Goal: Task Accomplishment & Management: Use online tool/utility

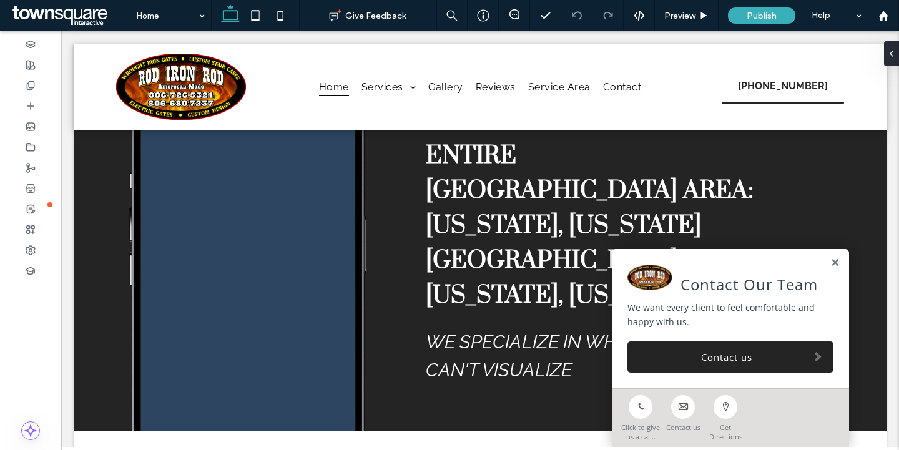
scroll to position [2318, 0]
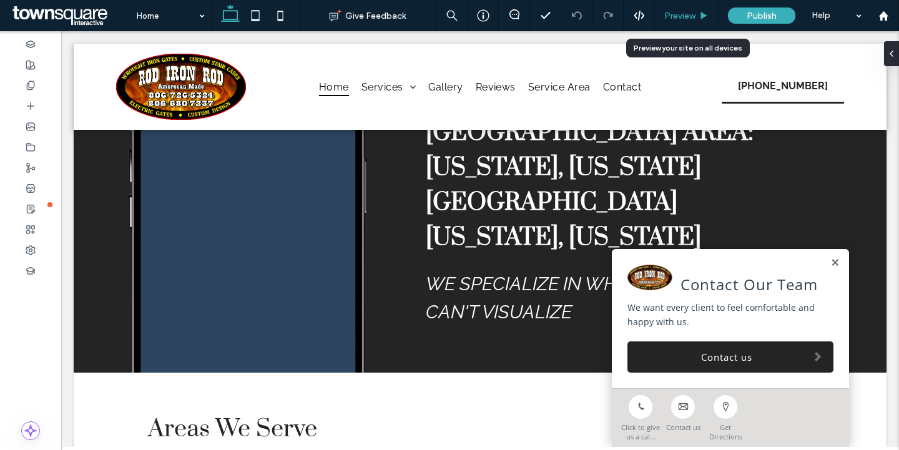
click at [662, 12] on div "Preview" at bounding box center [686, 16] width 63 height 11
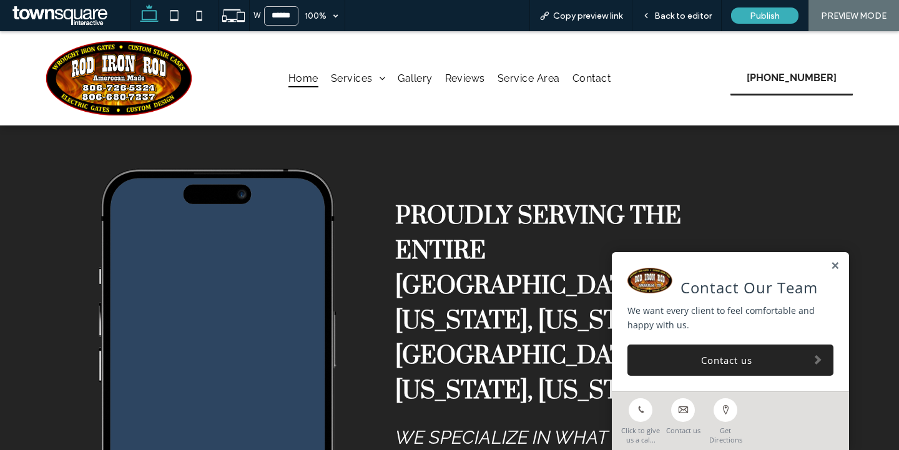
scroll to position [2117, 0]
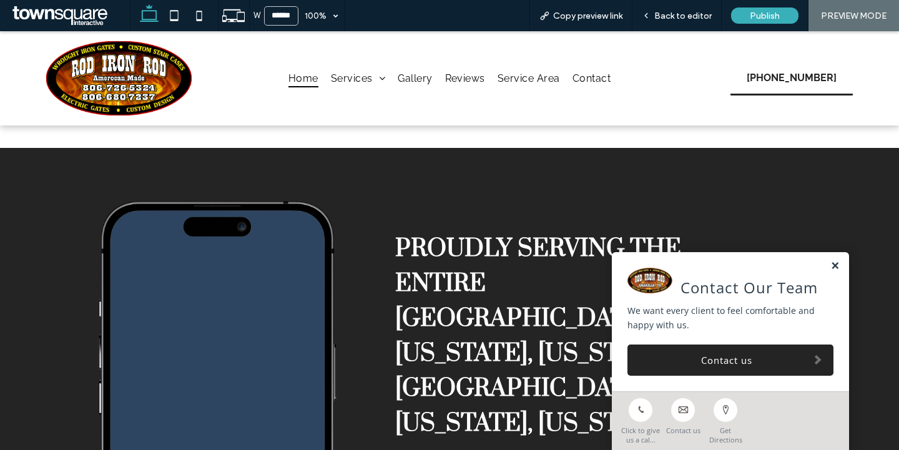
click at [836, 265] on link at bounding box center [834, 266] width 9 height 11
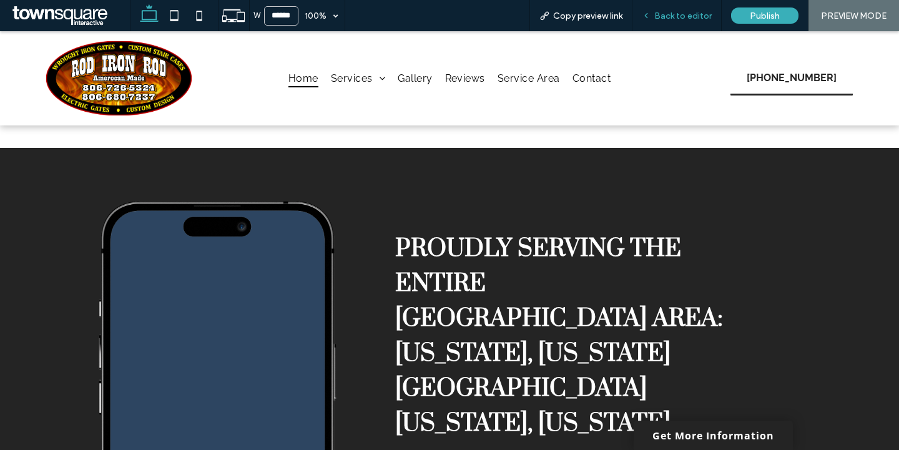
click at [698, 19] on span "Back to editor" at bounding box center [682, 16] width 57 height 11
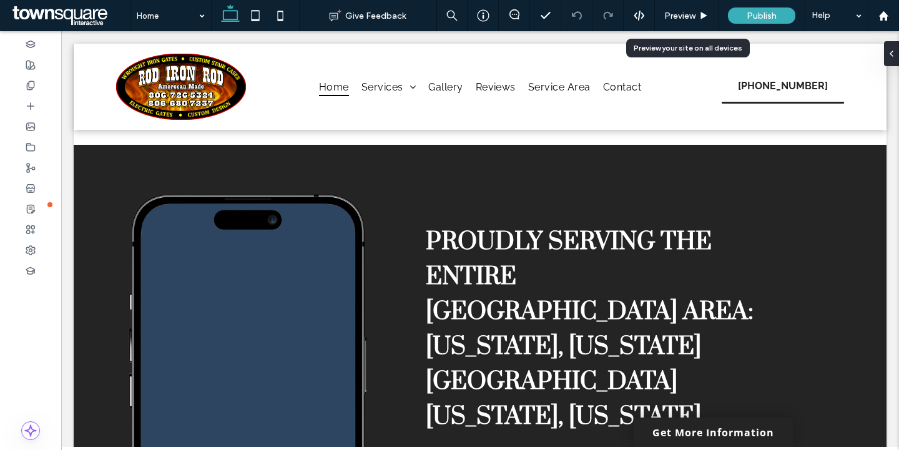
scroll to position [2153, 0]
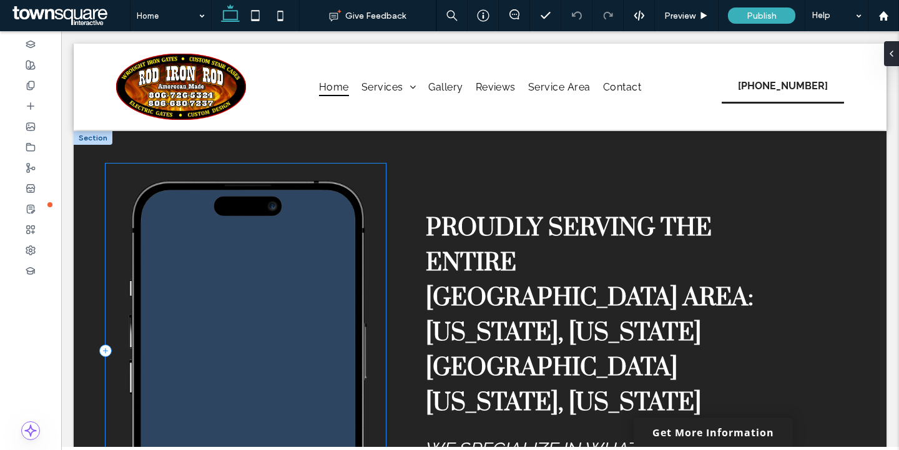
click at [380, 172] on div at bounding box center [245, 351] width 280 height 375
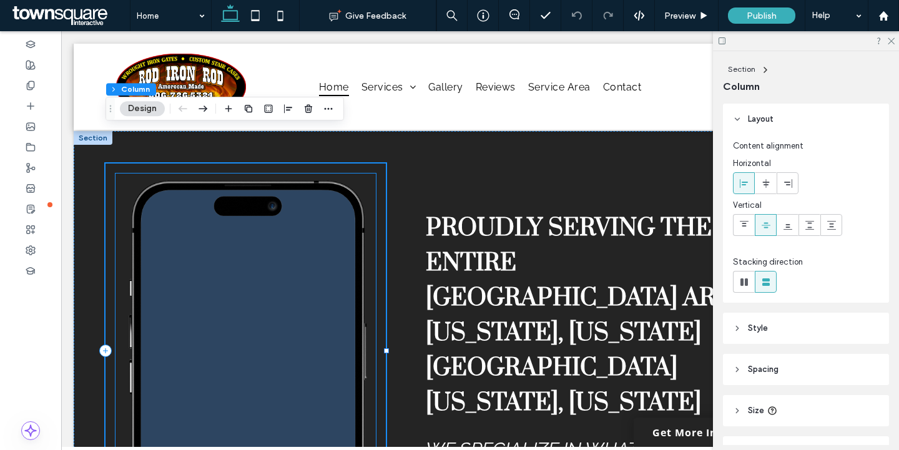
click at [359, 184] on img at bounding box center [245, 356] width 260 height 365
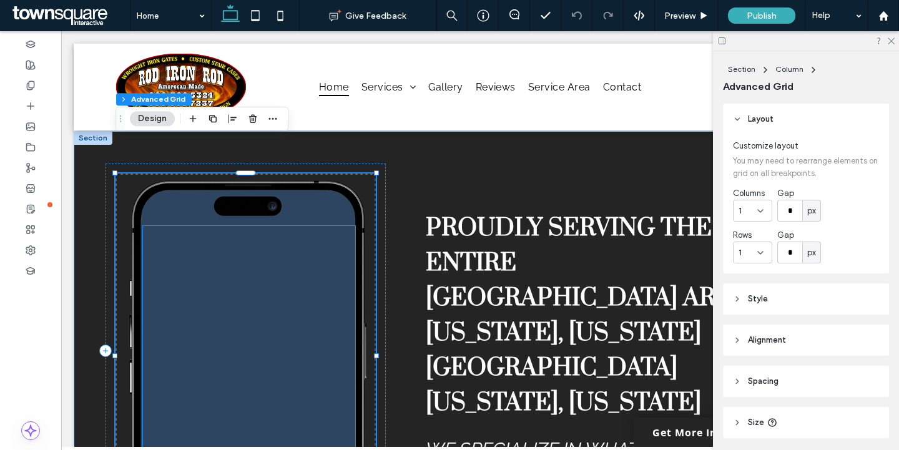
click at [325, 226] on span at bounding box center [249, 382] width 212 height 312
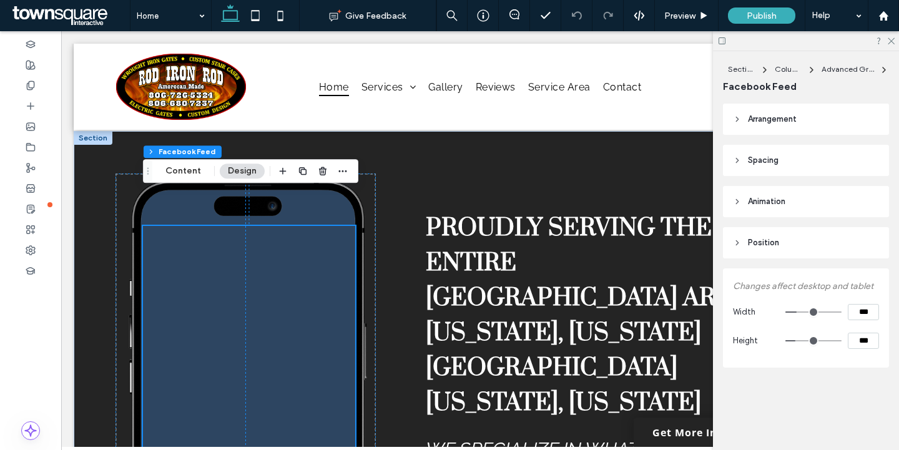
click at [310, 333] on span at bounding box center [249, 382] width 212 height 312
click at [197, 174] on button "Content" at bounding box center [183, 171] width 52 height 15
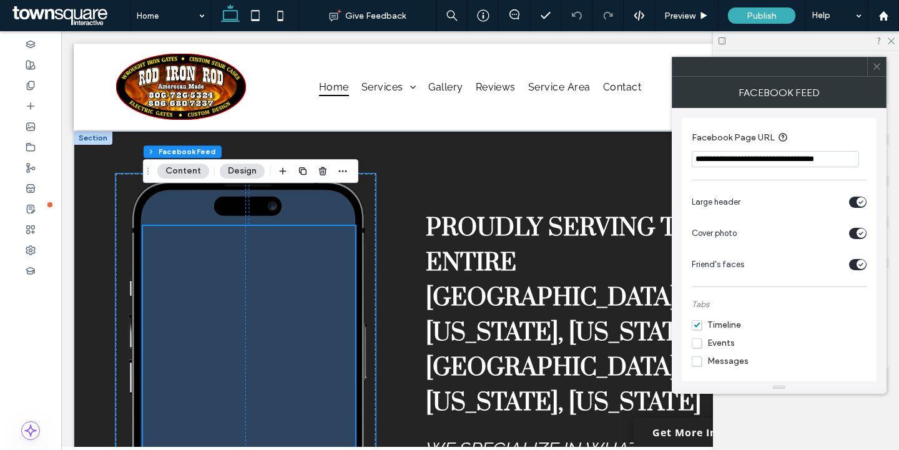
click at [365, 174] on img at bounding box center [245, 356] width 260 height 365
